Goal: Task Accomplishment & Management: Manage account settings

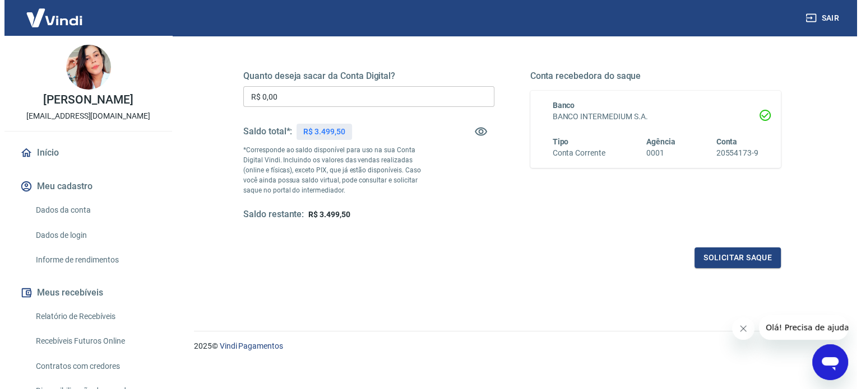
scroll to position [164, 0]
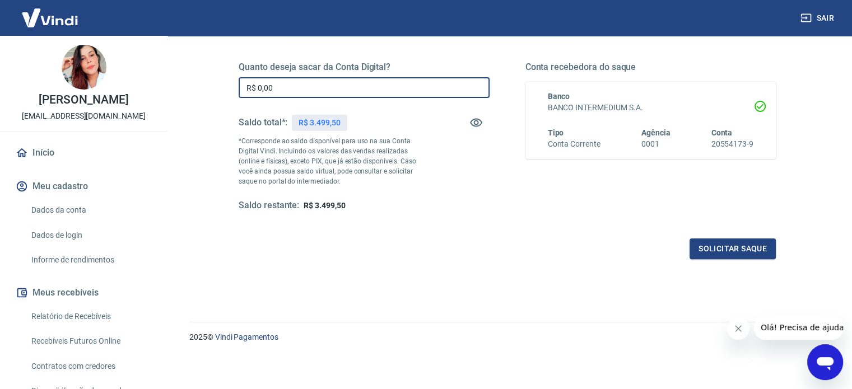
drag, startPoint x: 272, startPoint y: 85, endPoint x: 248, endPoint y: 88, distance: 23.8
click at [248, 88] on input "R$ 0,00" at bounding box center [364, 87] width 251 height 21
type input "R$ 3.000,00"
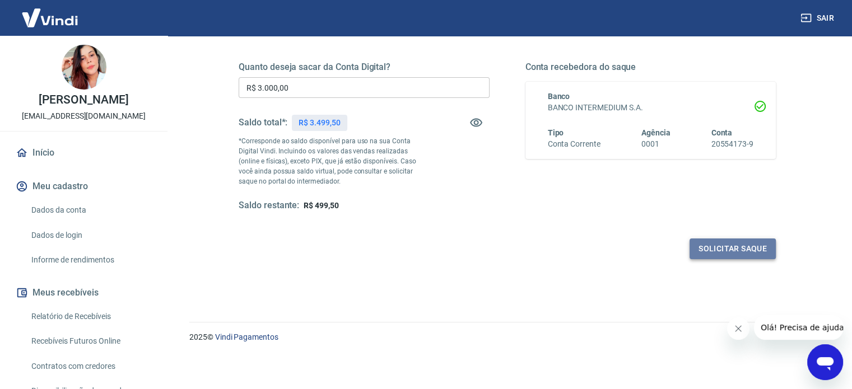
click at [711, 247] on button "Solicitar saque" at bounding box center [733, 249] width 86 height 21
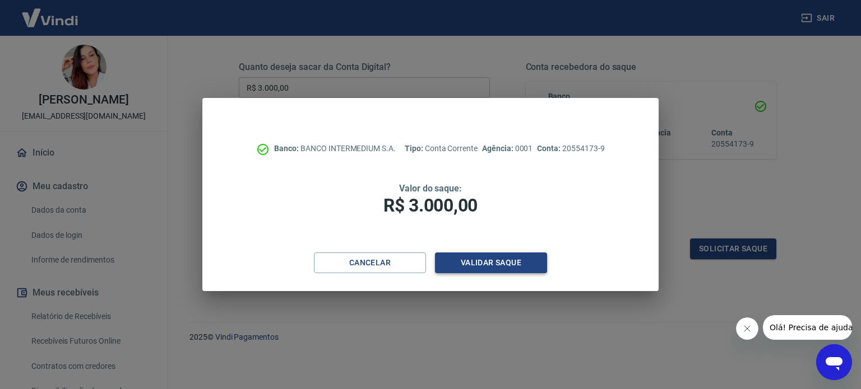
click at [491, 263] on button "Validar saque" at bounding box center [491, 263] width 112 height 21
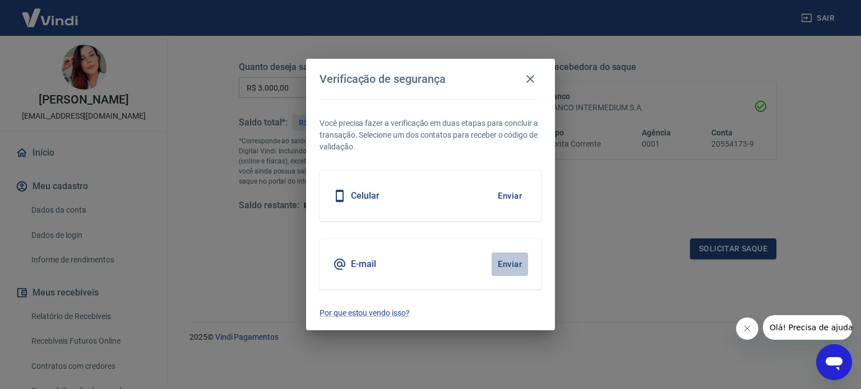
click at [512, 267] on button "Enviar" at bounding box center [509, 265] width 36 height 24
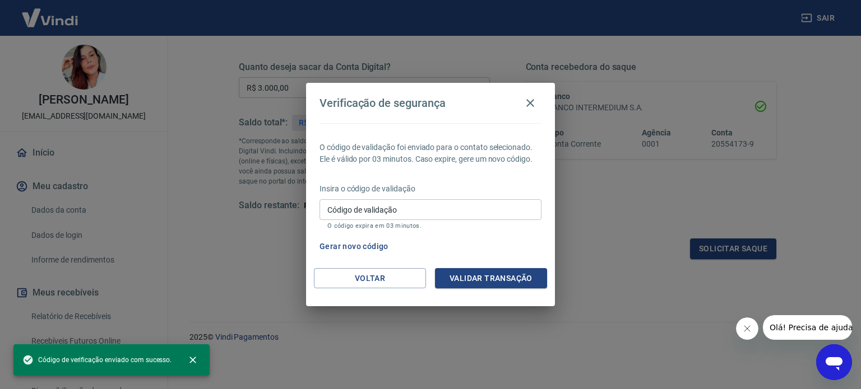
click at [383, 215] on input "Código de validação" at bounding box center [430, 209] width 222 height 21
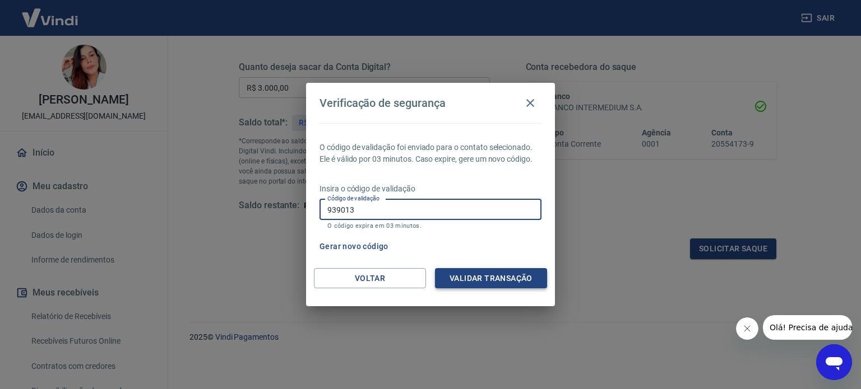
type input "939013"
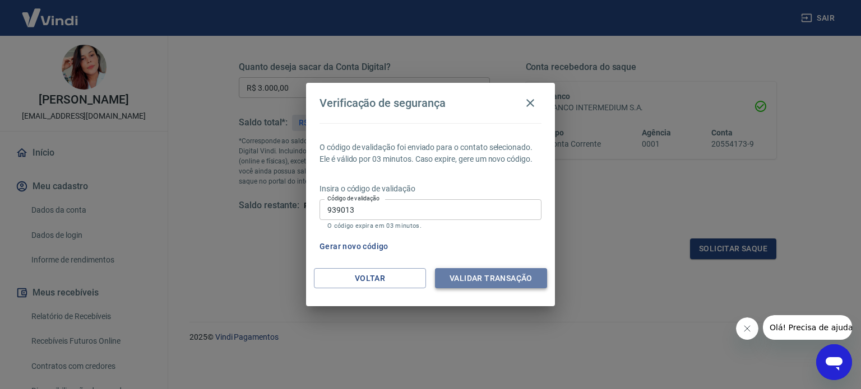
click at [455, 285] on button "Validar transação" at bounding box center [491, 278] width 112 height 21
